Goal: Task Accomplishment & Management: Use online tool/utility

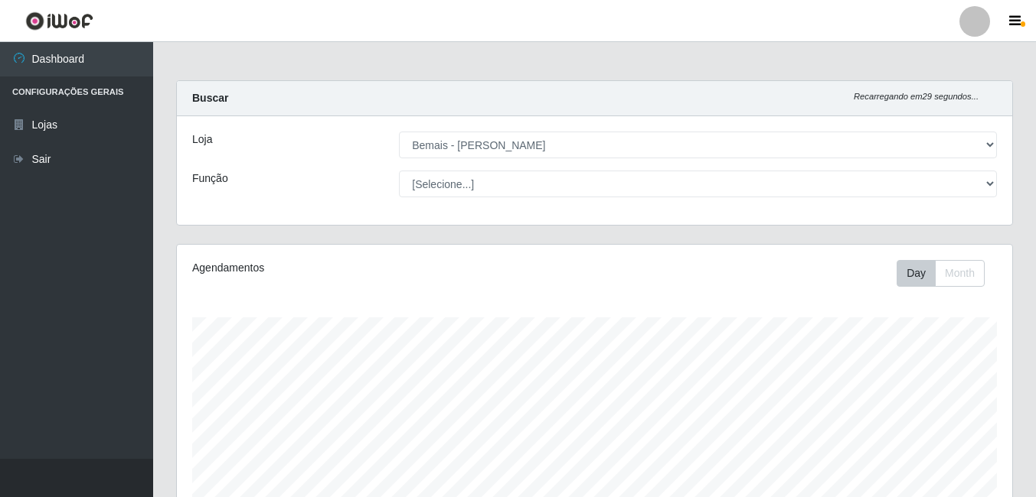
select select "230"
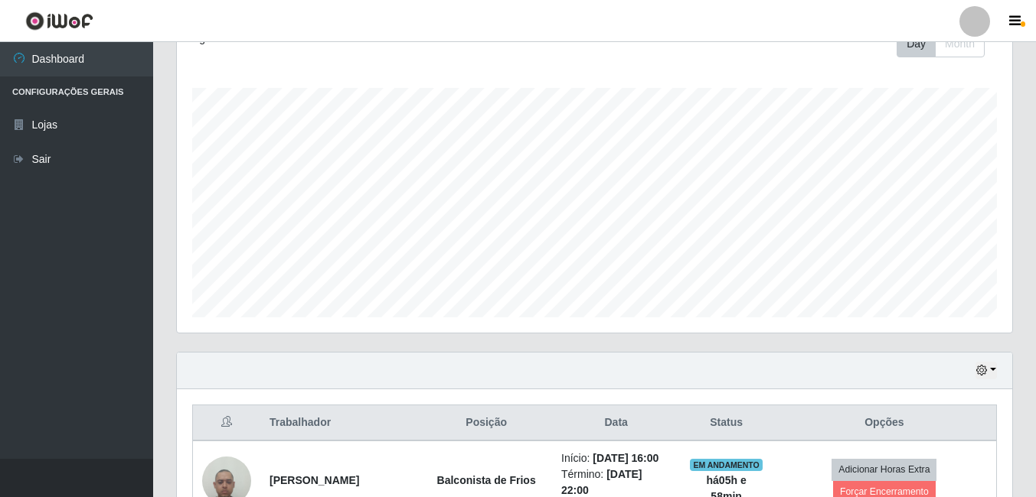
scroll to position [459, 0]
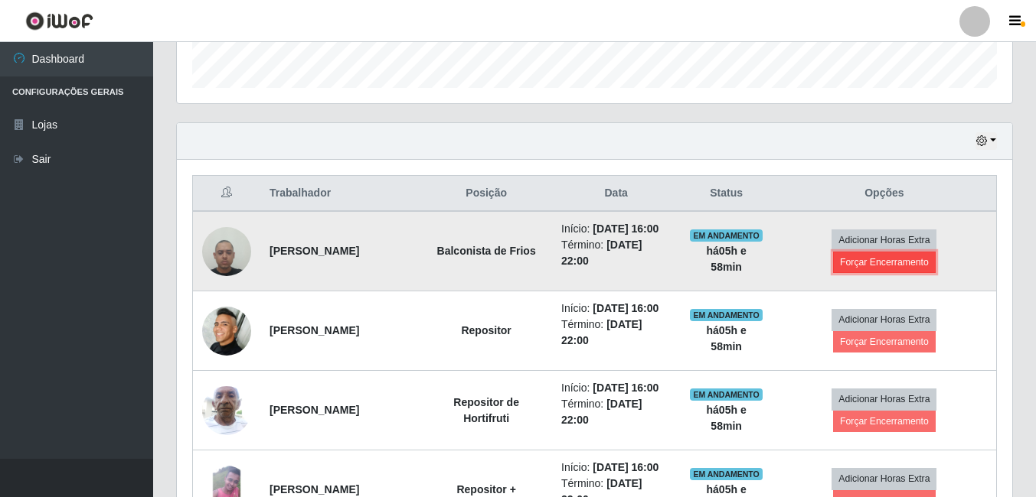
click at [882, 272] on button "Forçar Encerramento" at bounding box center [884, 262] width 103 height 21
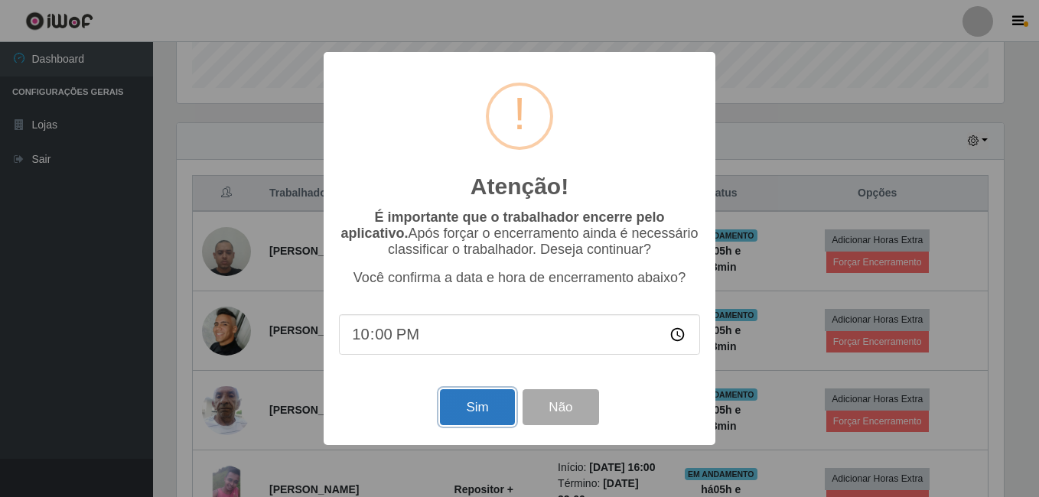
click at [489, 407] on button "Sim" at bounding box center [477, 408] width 74 height 36
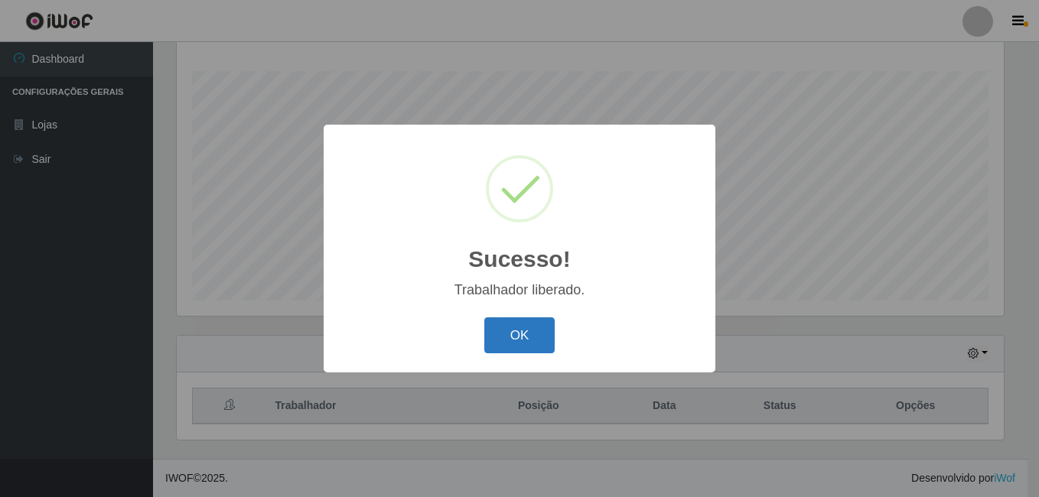
click at [510, 341] on button "OK" at bounding box center [519, 336] width 71 height 36
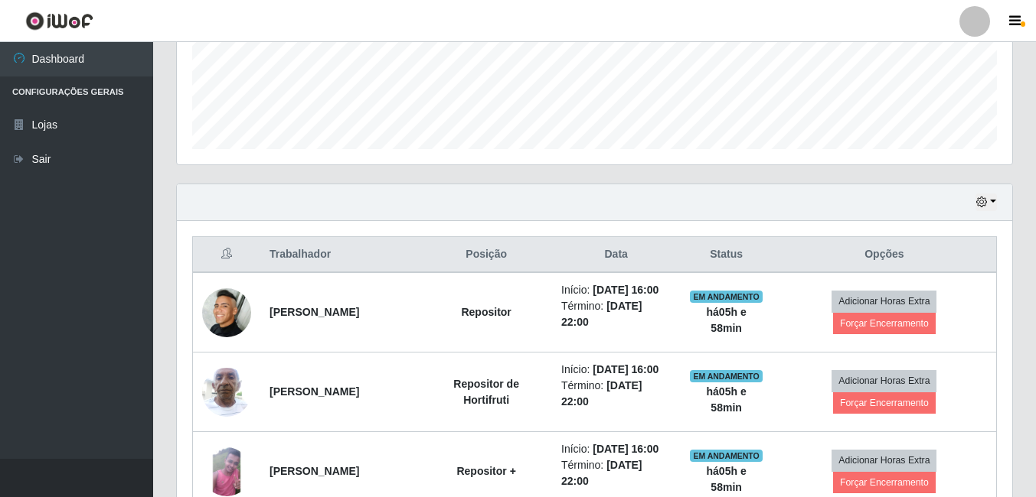
scroll to position [400, 0]
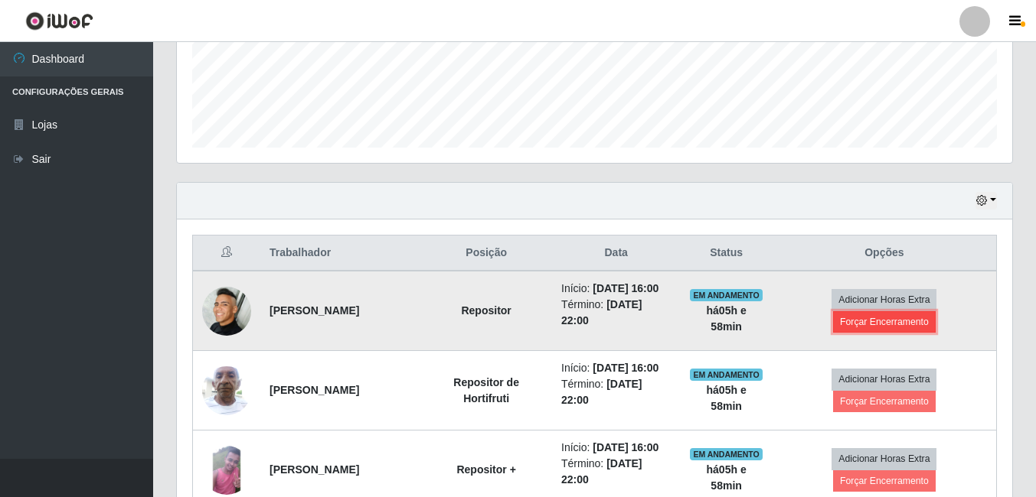
click at [866, 333] on button "Forçar Encerramento" at bounding box center [884, 321] width 103 height 21
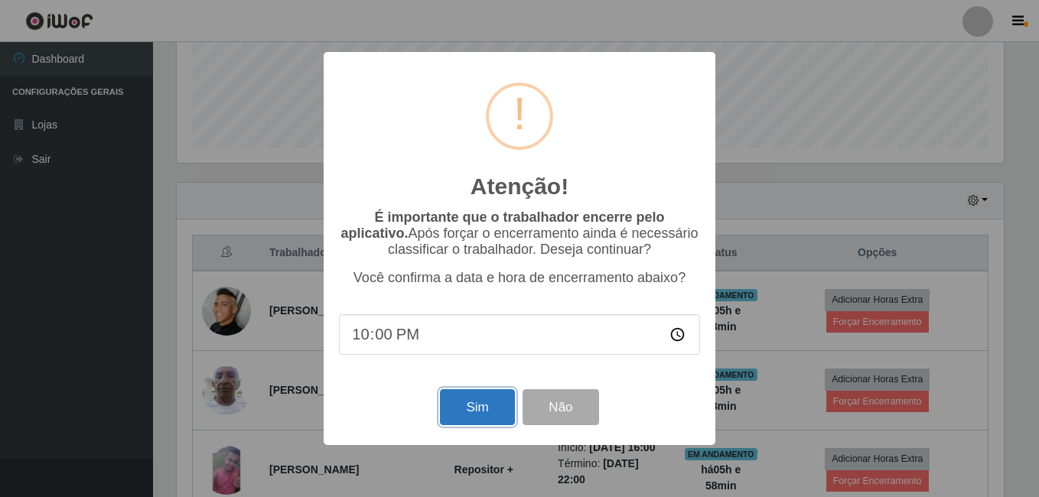
click at [494, 408] on button "Sim" at bounding box center [477, 408] width 74 height 36
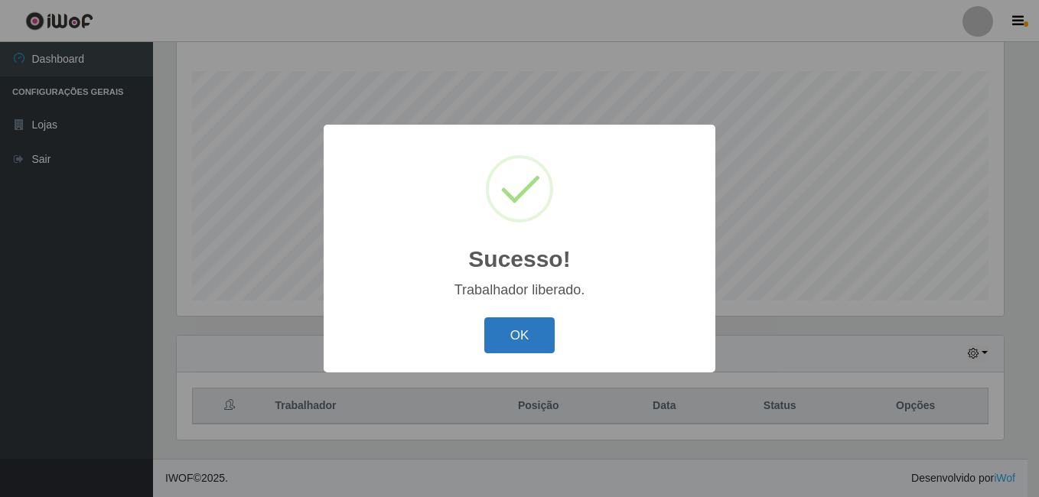
click at [534, 344] on button "OK" at bounding box center [519, 336] width 71 height 36
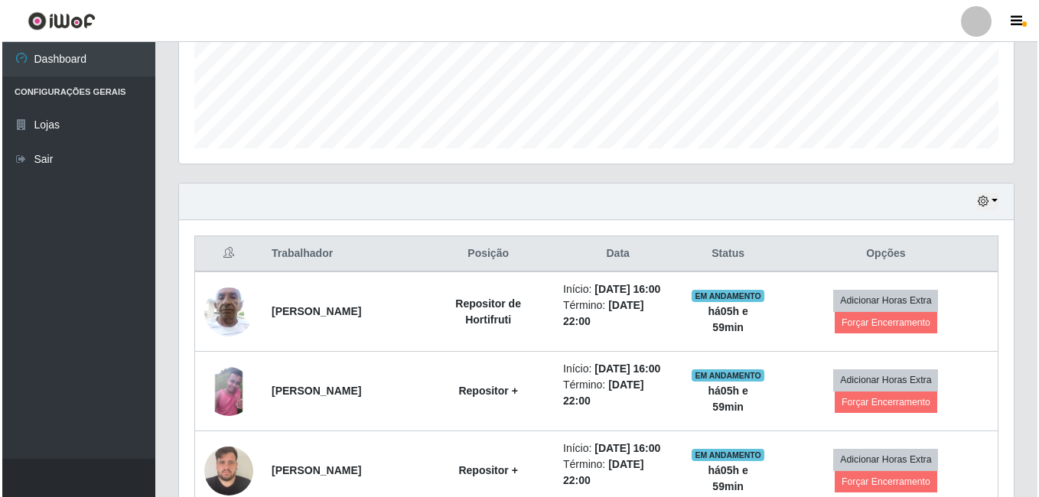
scroll to position [400, 0]
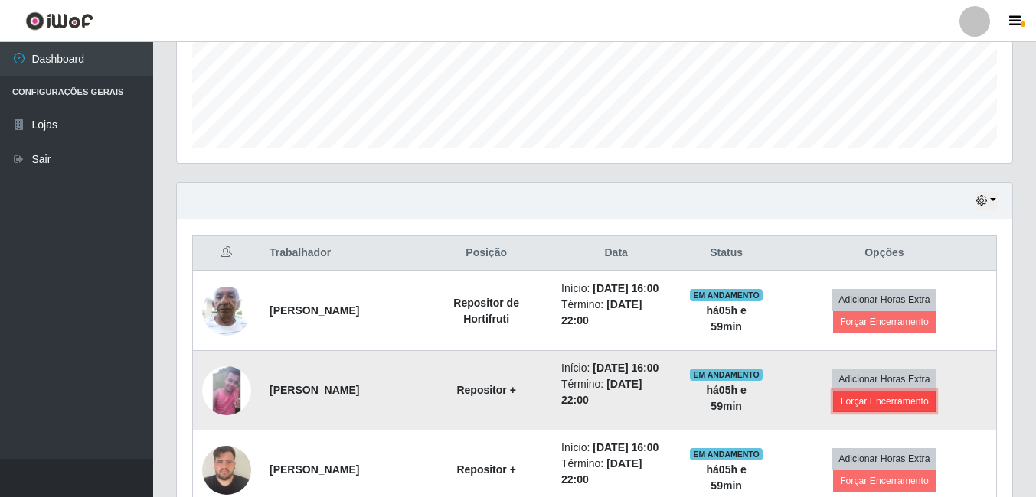
click at [858, 413] on button "Forçar Encerramento" at bounding box center [884, 401] width 103 height 21
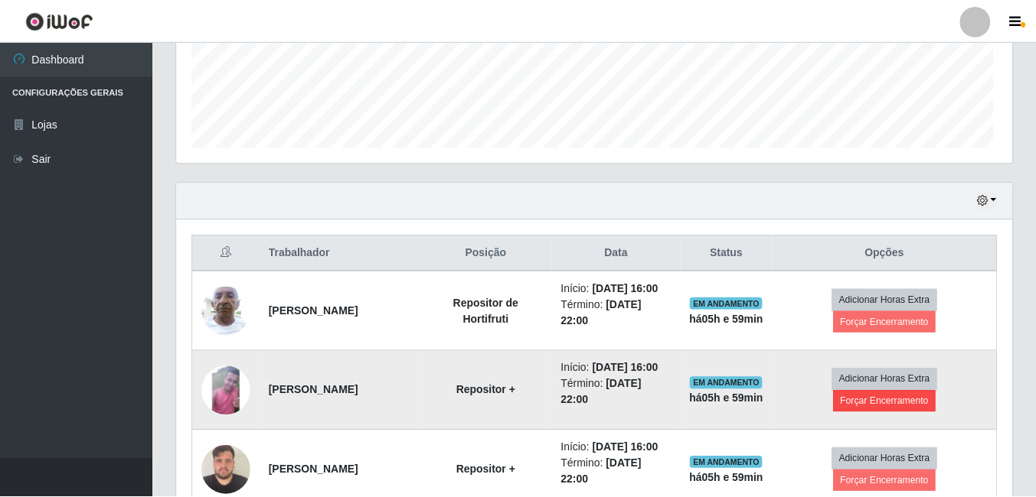
scroll to position [318, 827]
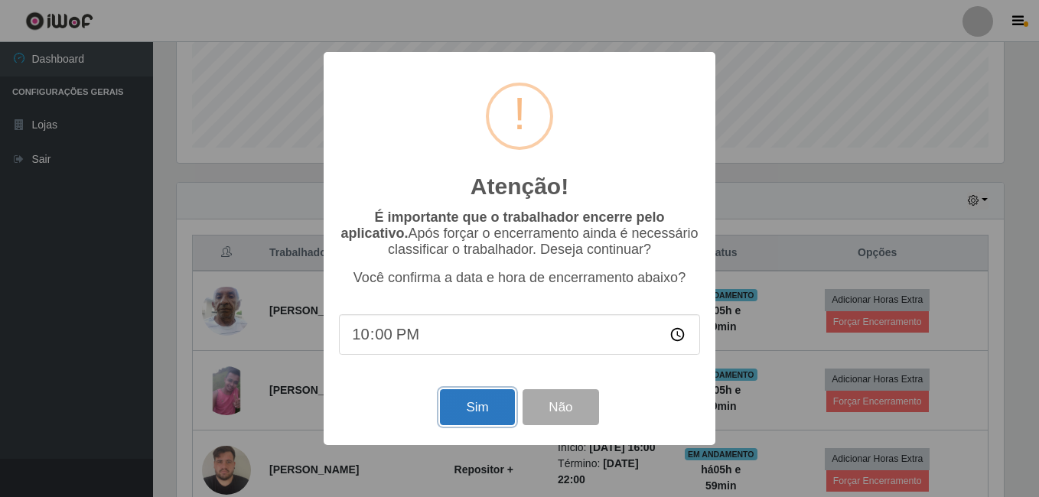
click at [482, 411] on button "Sim" at bounding box center [477, 408] width 74 height 36
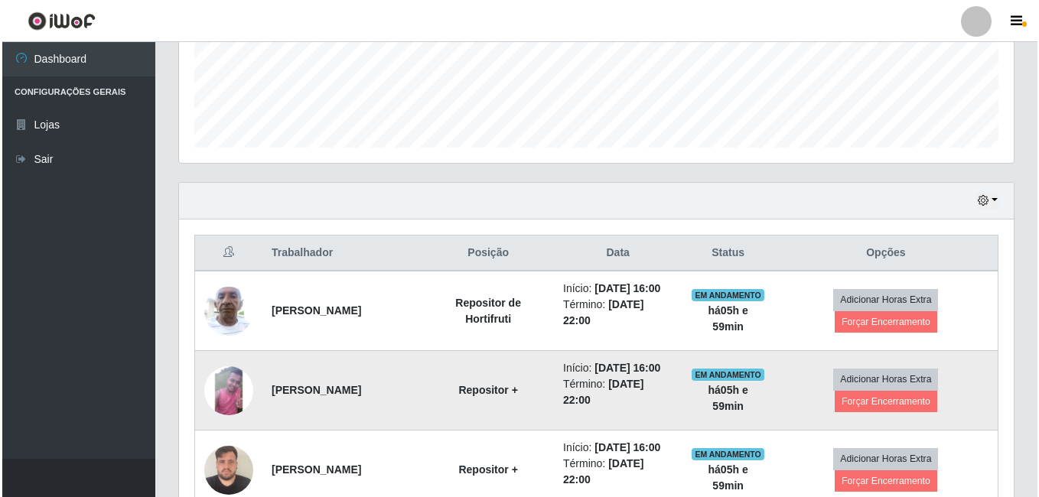
scroll to position [0, 0]
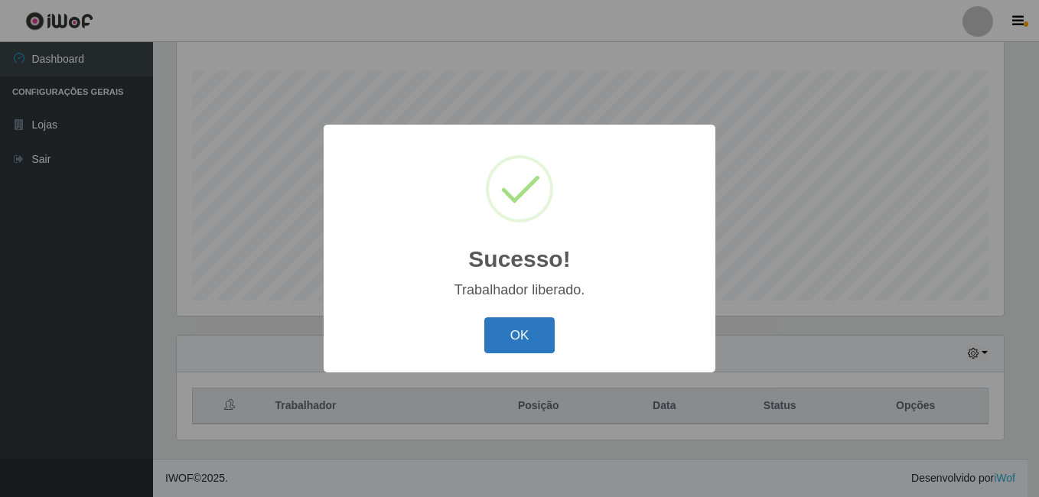
click at [528, 341] on button "OK" at bounding box center [519, 336] width 71 height 36
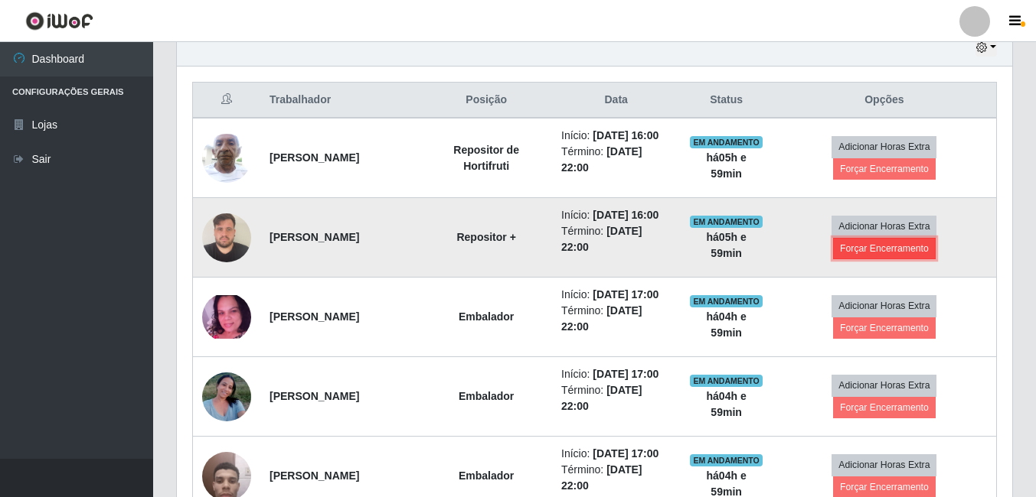
click at [912, 259] on button "Forçar Encerramento" at bounding box center [884, 248] width 103 height 21
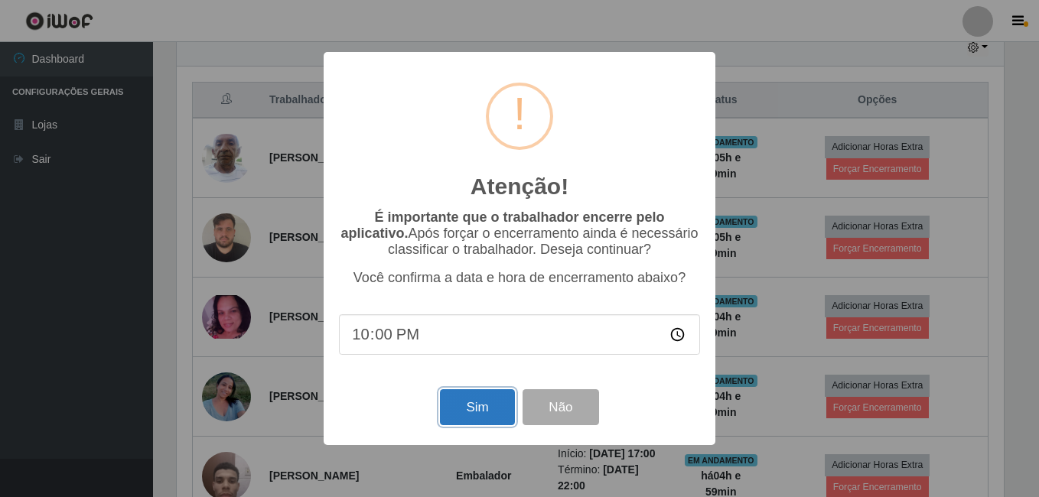
click at [477, 414] on button "Sim" at bounding box center [477, 408] width 74 height 36
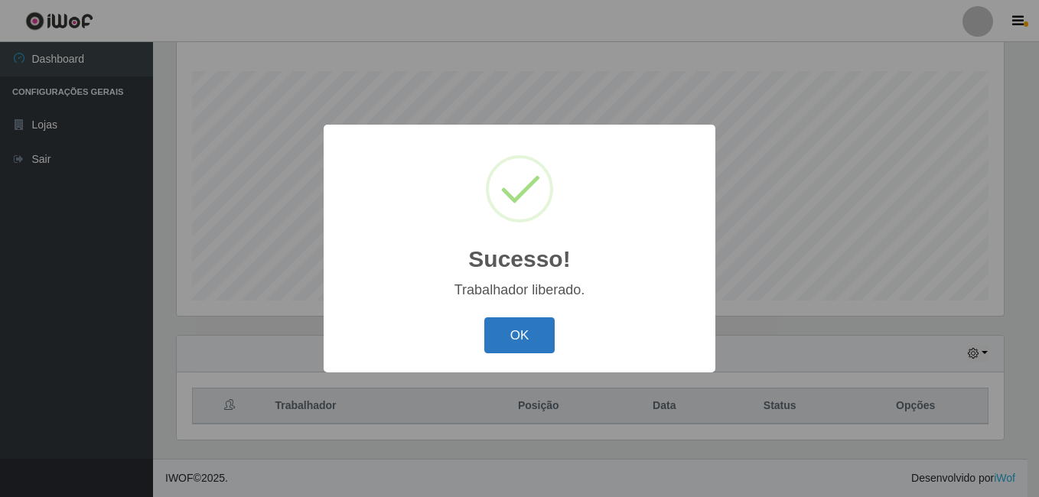
click at [509, 345] on button "OK" at bounding box center [519, 336] width 71 height 36
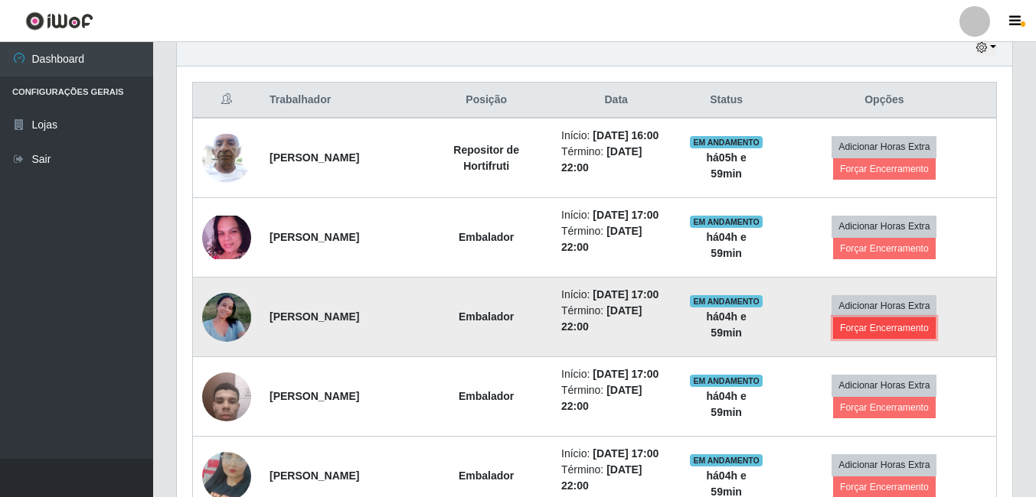
click at [860, 339] on button "Forçar Encerramento" at bounding box center [884, 328] width 103 height 21
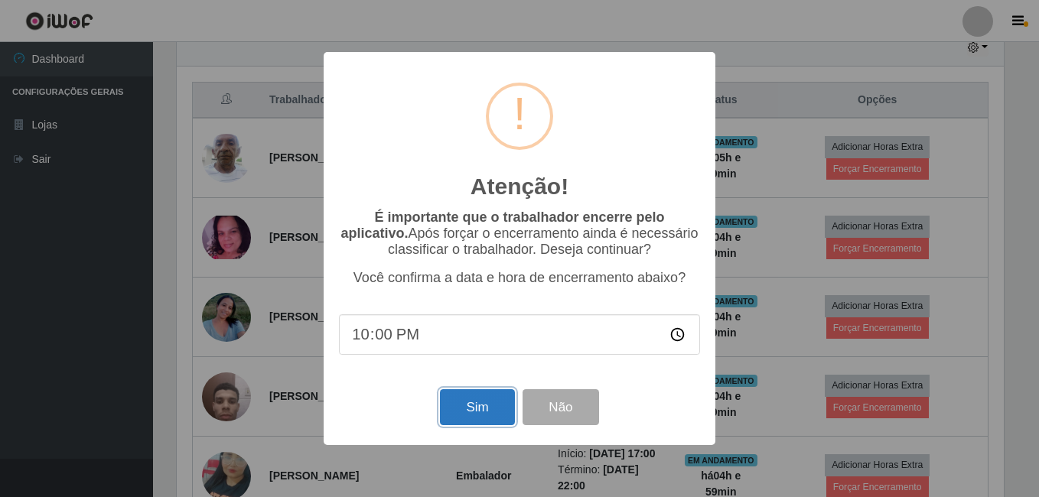
click at [466, 407] on button "Sim" at bounding box center [477, 408] width 74 height 36
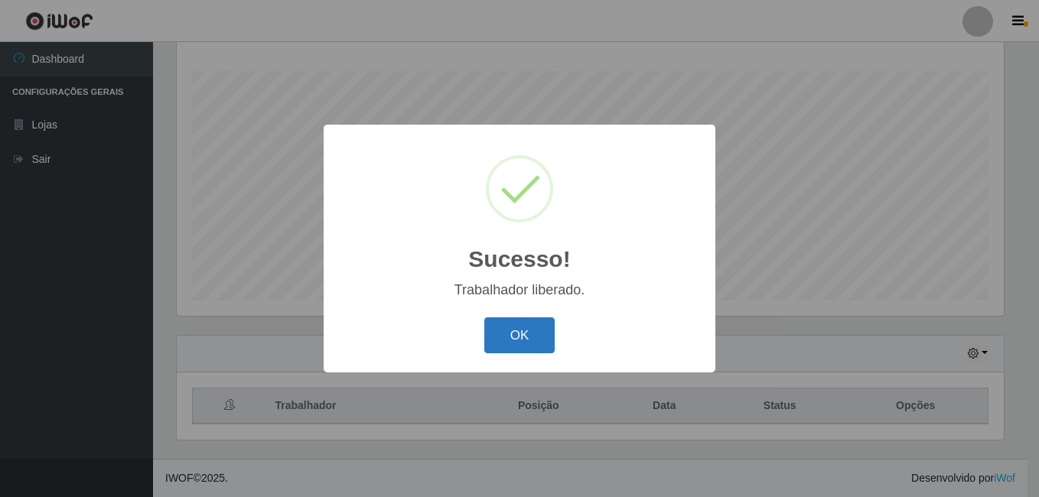
click at [518, 336] on button "OK" at bounding box center [519, 336] width 71 height 36
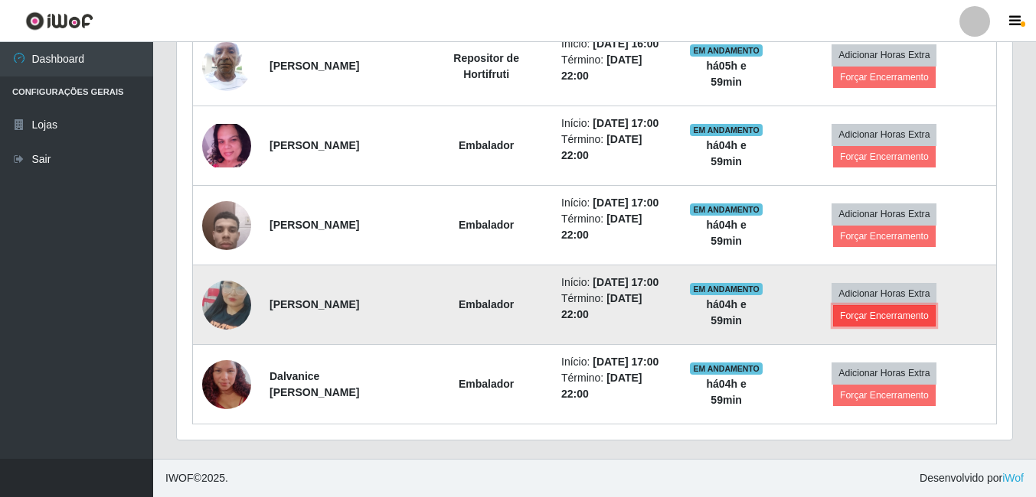
click at [862, 310] on button "Forçar Encerramento" at bounding box center [884, 315] width 103 height 21
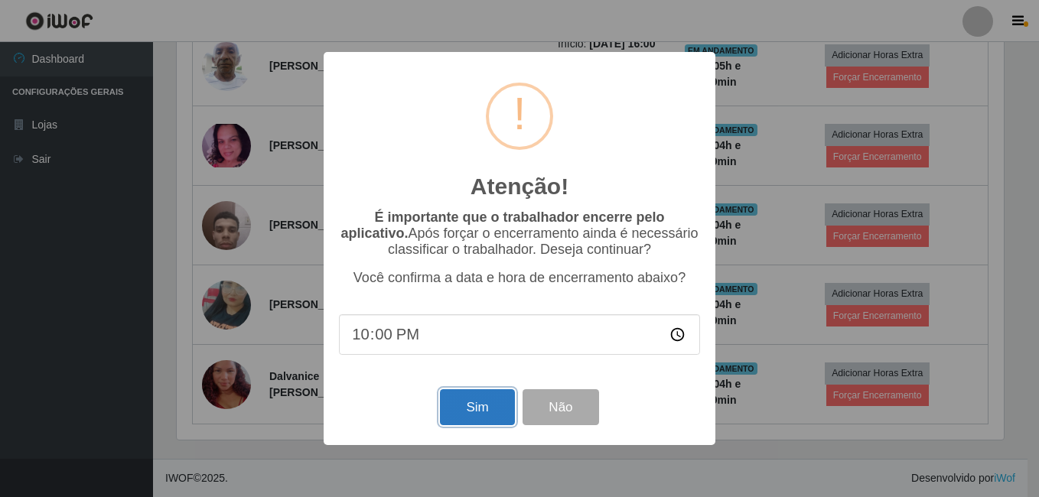
click at [484, 406] on button "Sim" at bounding box center [477, 408] width 74 height 36
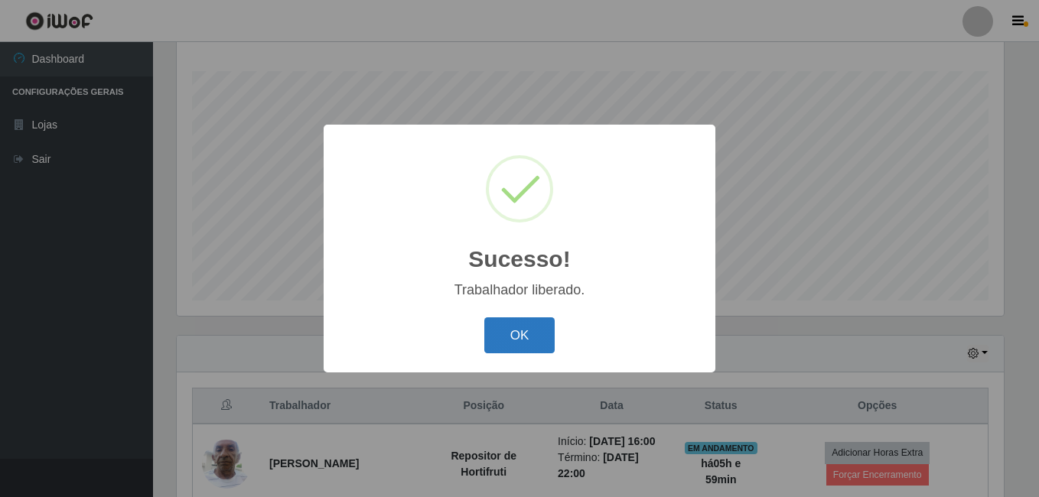
click at [538, 327] on button "OK" at bounding box center [519, 336] width 71 height 36
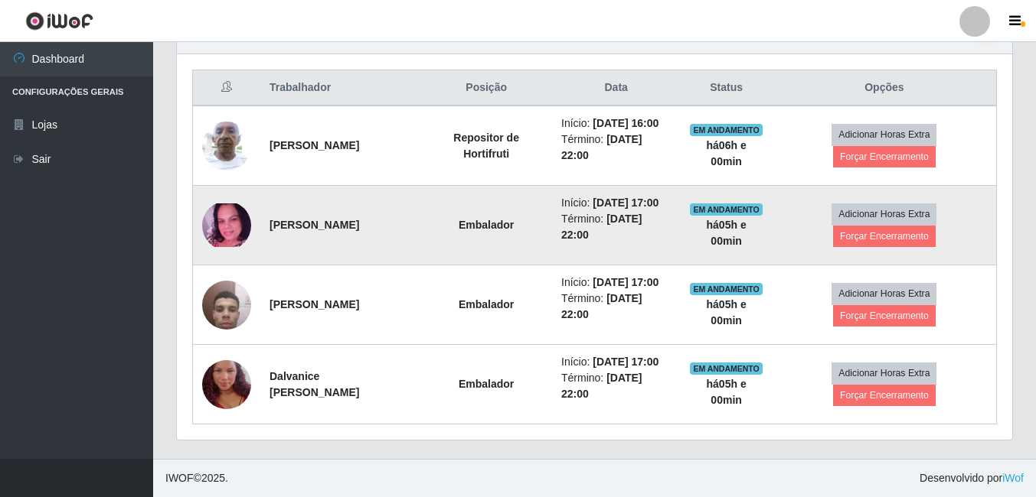
scroll to position [629, 0]
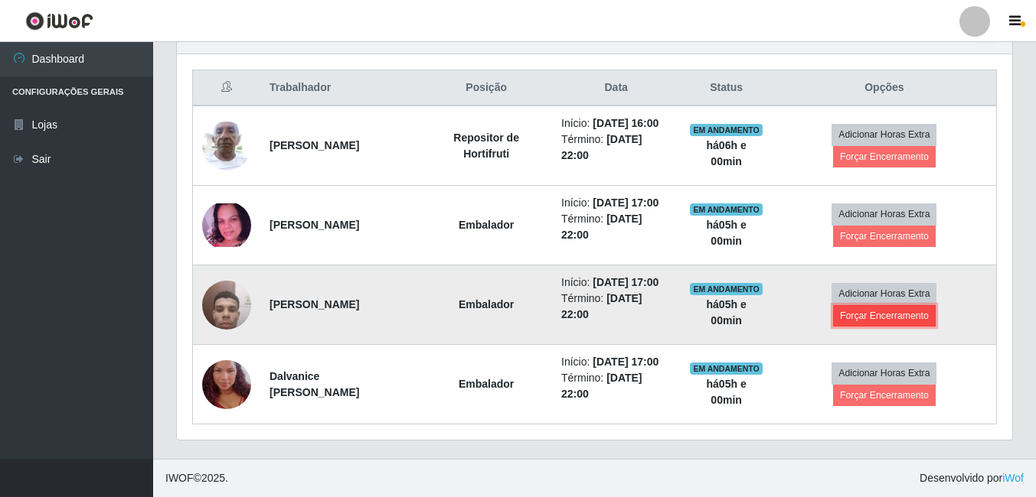
click at [863, 305] on button "Forçar Encerramento" at bounding box center [884, 315] width 103 height 21
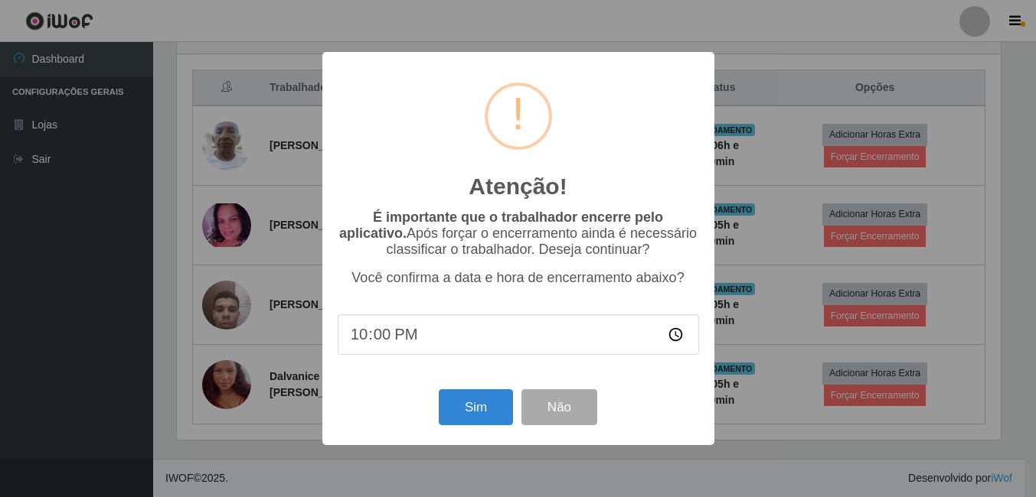
scroll to position [318, 827]
click at [488, 406] on button "Sim" at bounding box center [477, 408] width 74 height 36
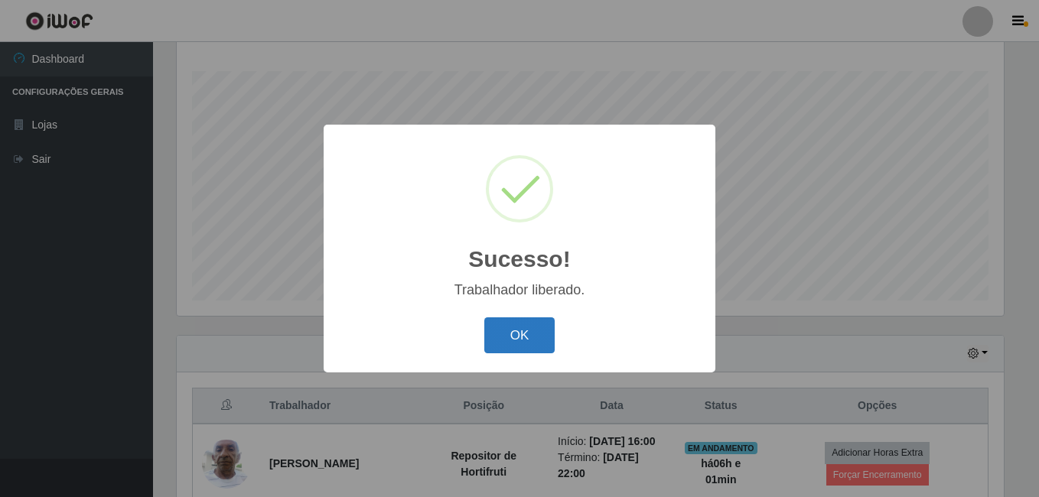
click at [524, 336] on button "OK" at bounding box center [519, 336] width 71 height 36
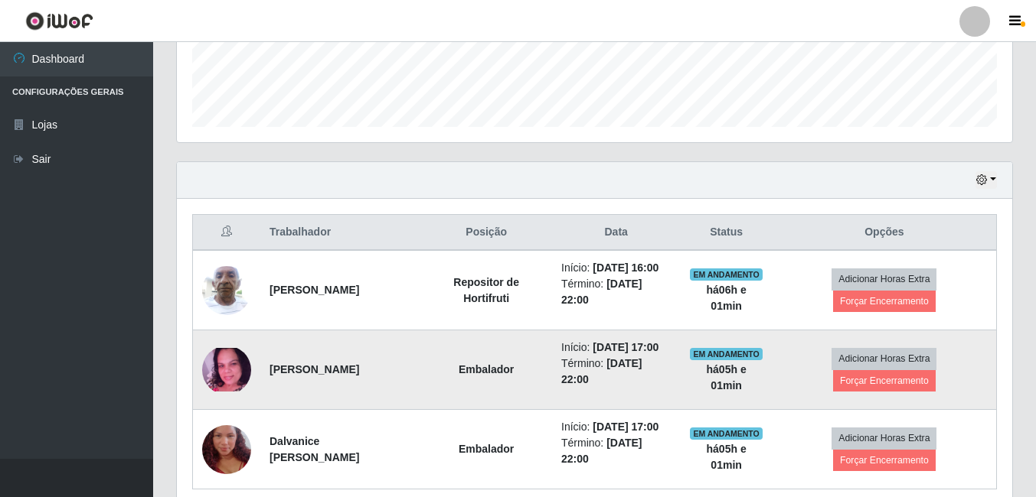
scroll to position [476, 0]
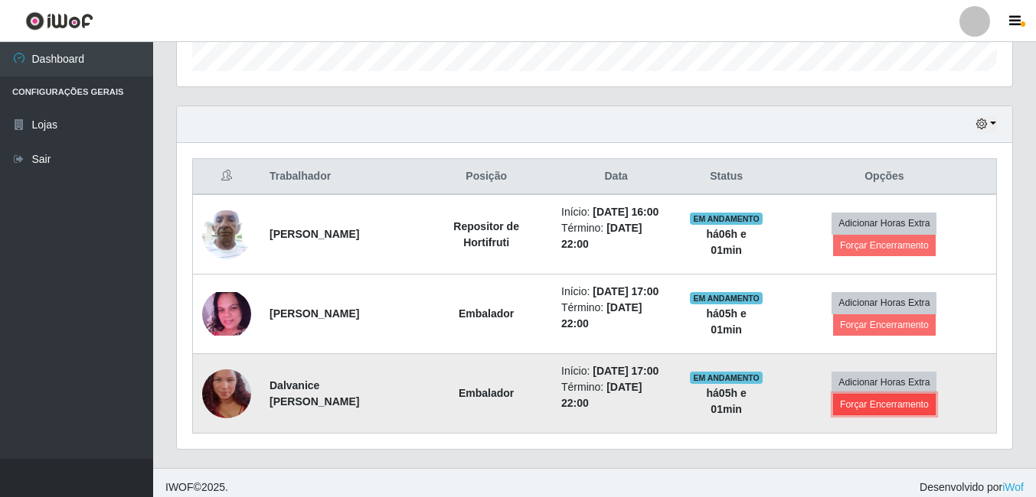
click at [856, 416] on button "Forçar Encerramento" at bounding box center [884, 404] width 103 height 21
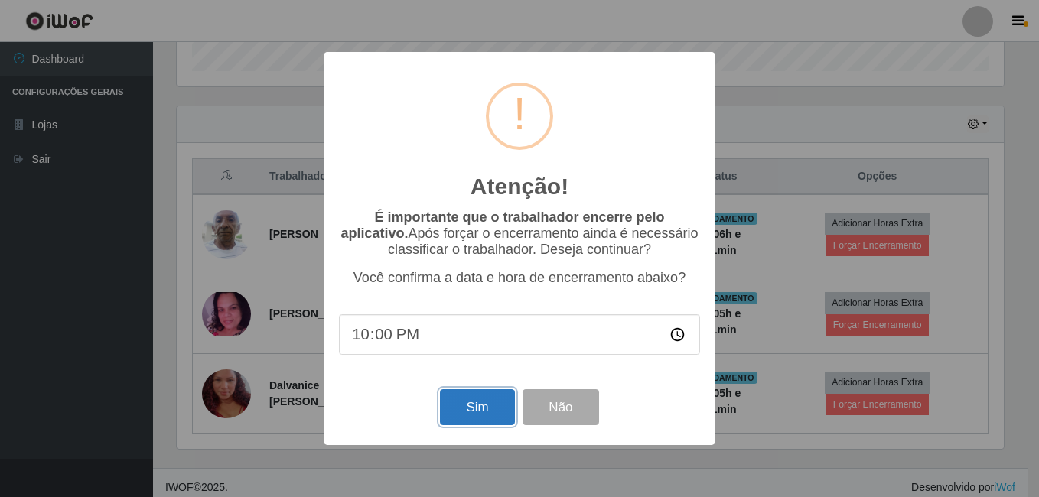
click at [466, 419] on button "Sim" at bounding box center [477, 408] width 74 height 36
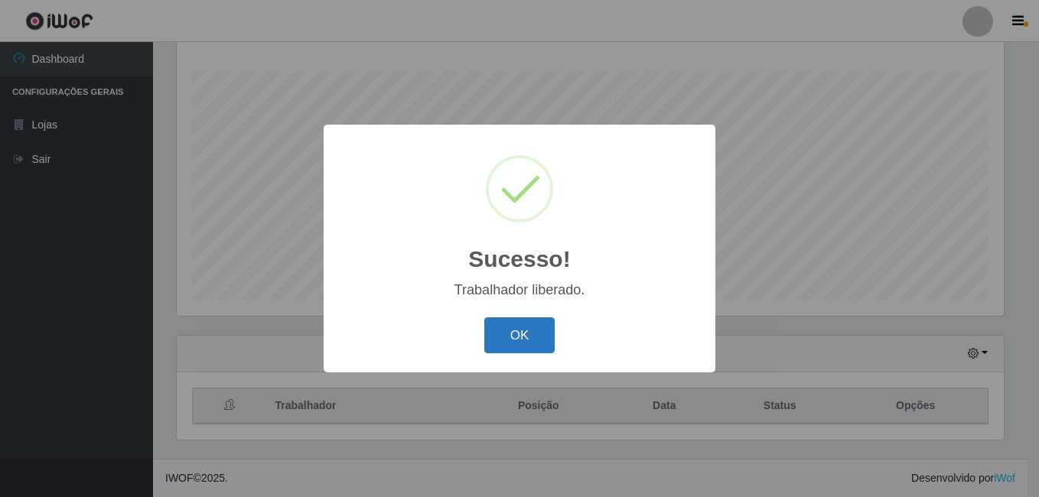
click at [532, 334] on button "OK" at bounding box center [519, 336] width 71 height 36
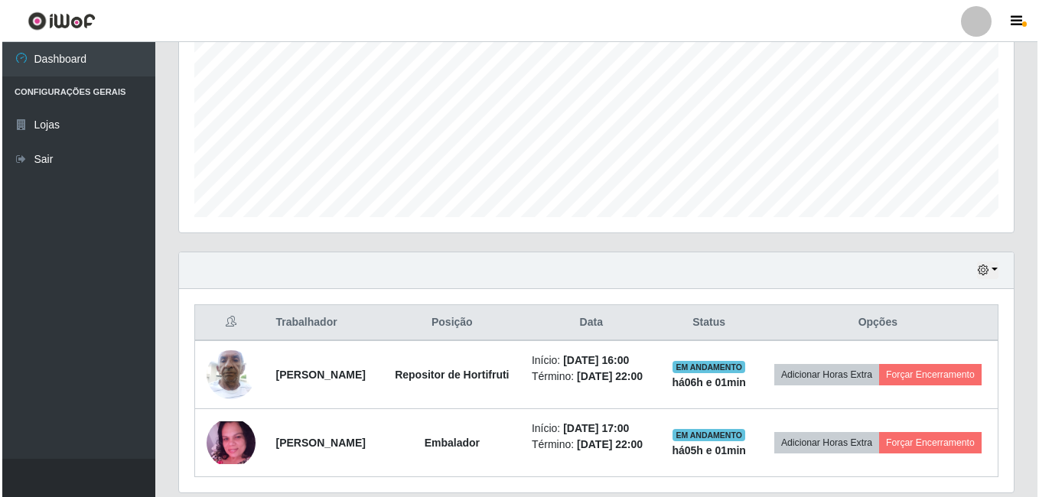
scroll to position [406, 0]
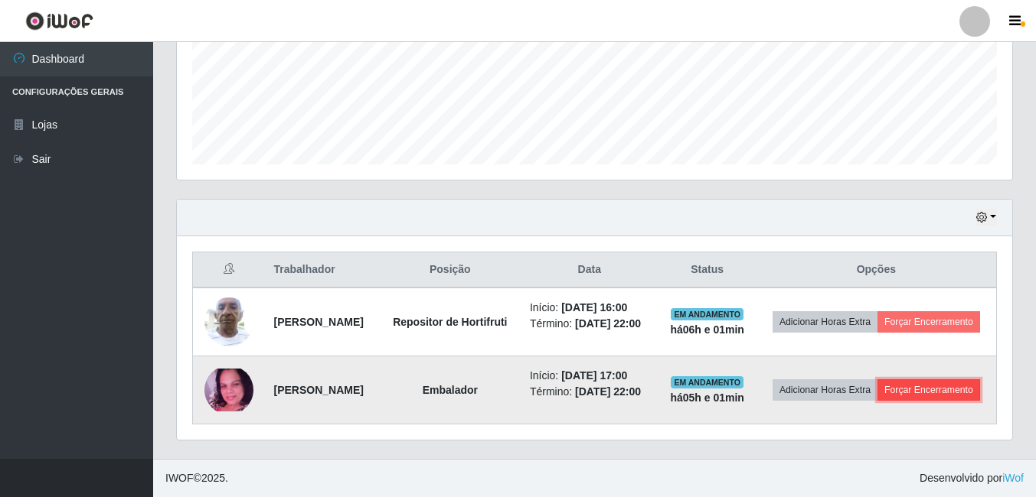
click at [877, 401] on button "Forçar Encerramento" at bounding box center [928, 390] width 103 height 21
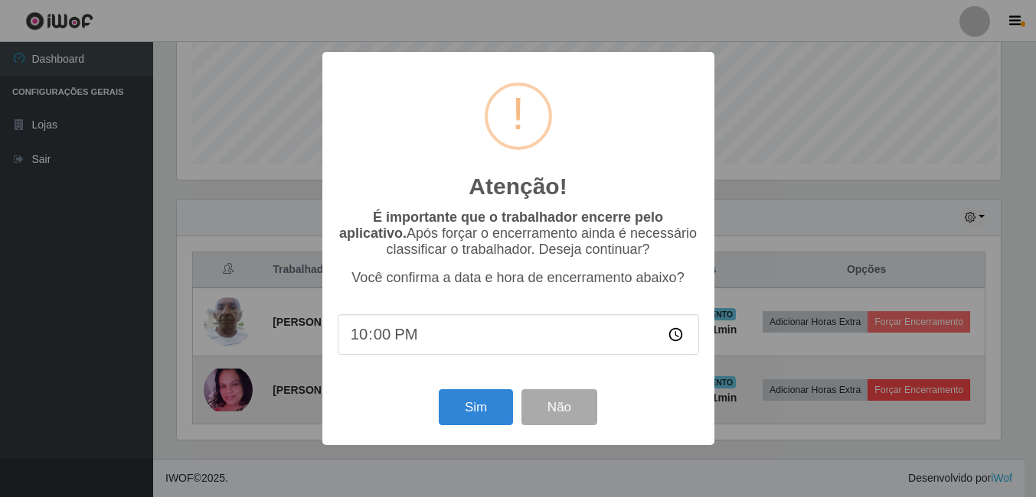
scroll to position [318, 827]
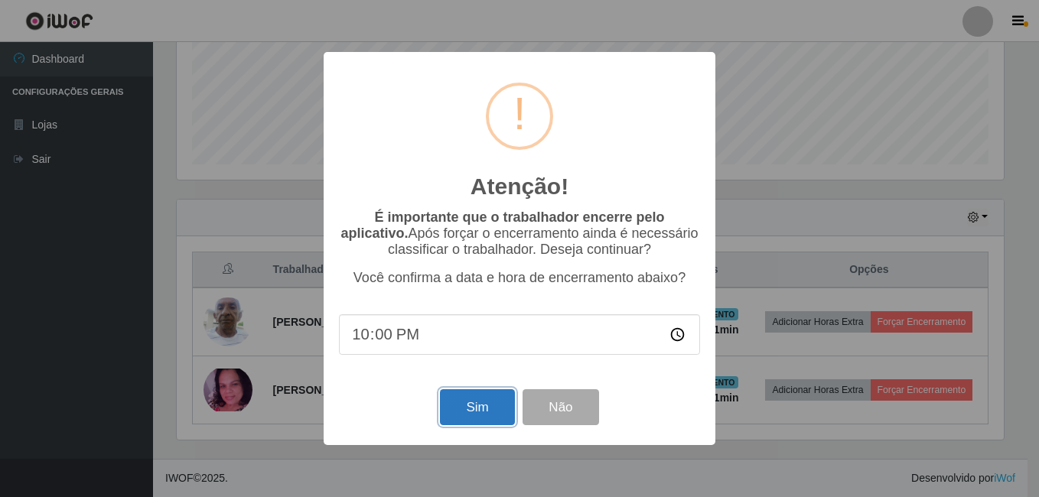
click at [475, 413] on button "Sim" at bounding box center [477, 408] width 74 height 36
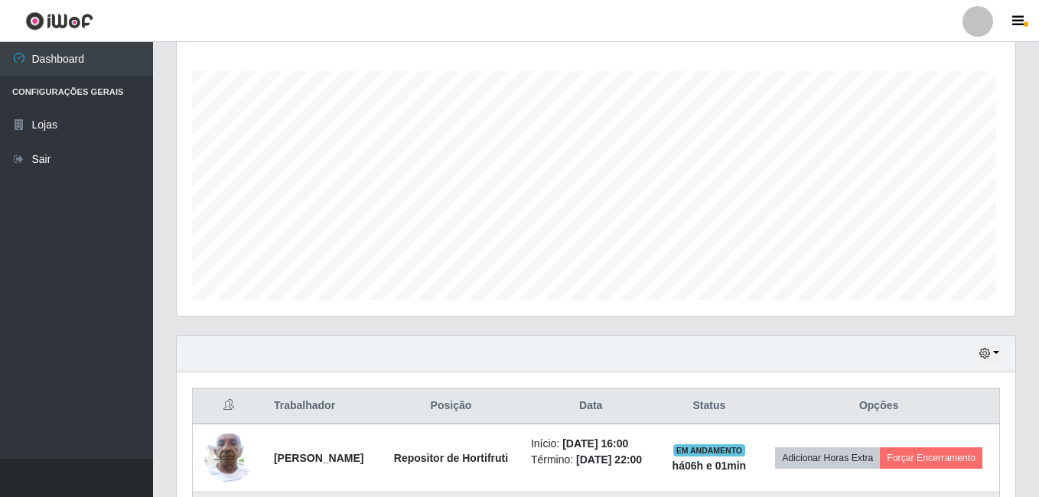
scroll to position [765032, 764522]
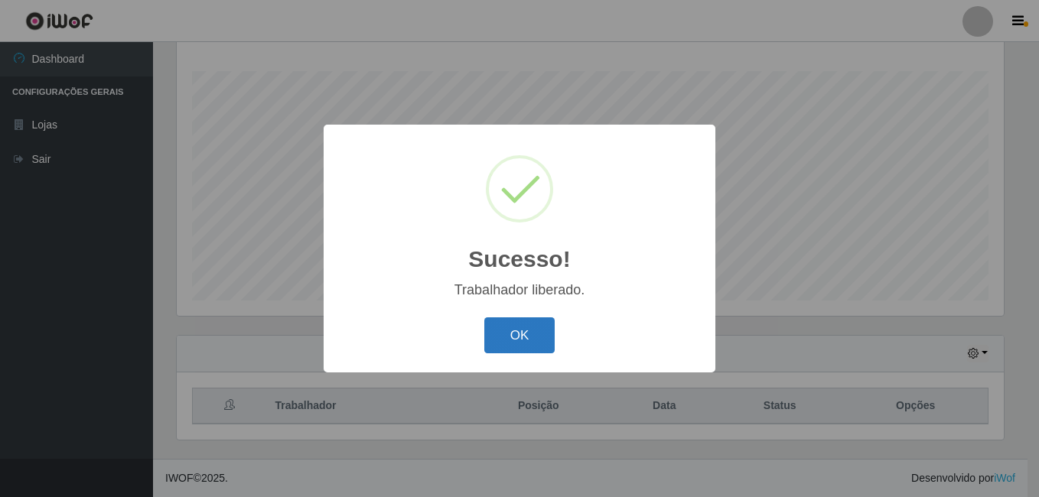
click at [546, 337] on button "OK" at bounding box center [519, 336] width 71 height 36
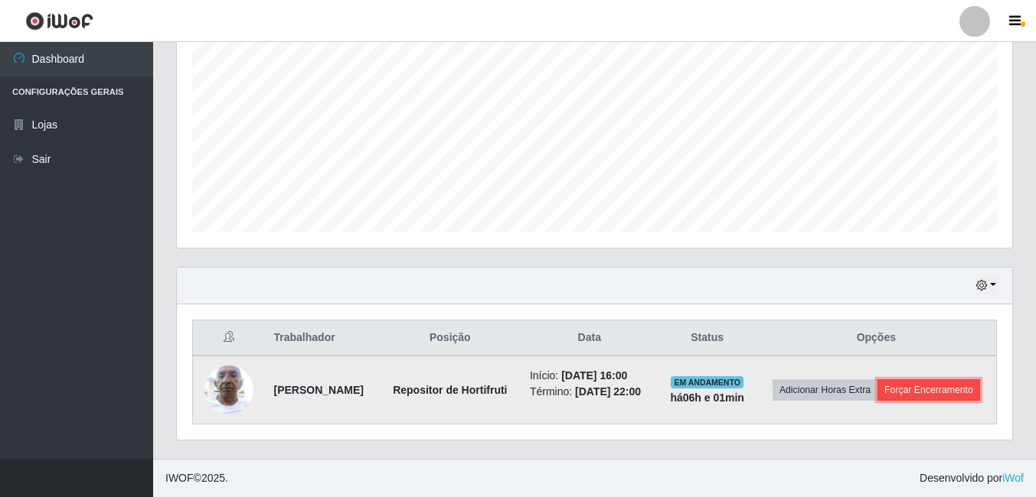
click at [877, 396] on button "Forçar Encerramento" at bounding box center [928, 390] width 103 height 21
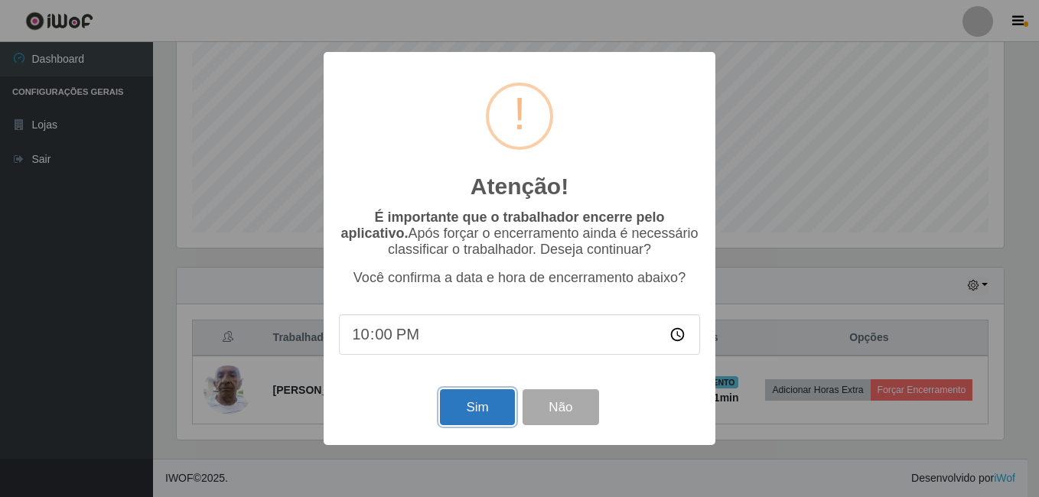
click at [484, 414] on button "Sim" at bounding box center [477, 408] width 74 height 36
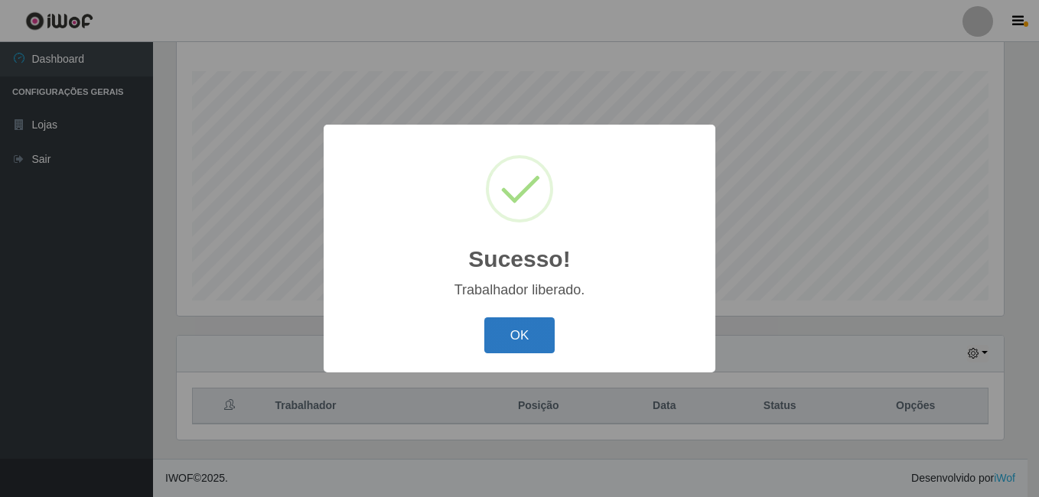
click at [507, 330] on button "OK" at bounding box center [519, 336] width 71 height 36
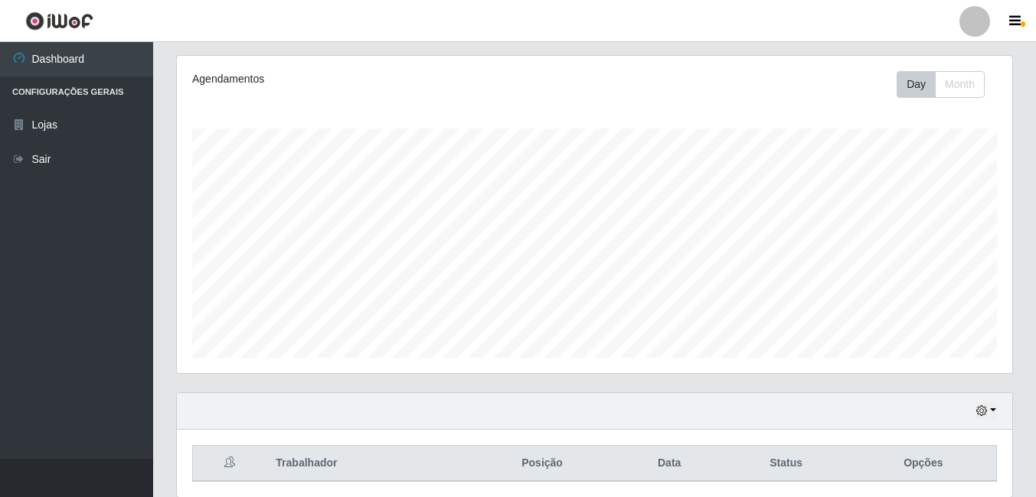
scroll to position [246, 0]
